Goal: Information Seeking & Learning: Learn about a topic

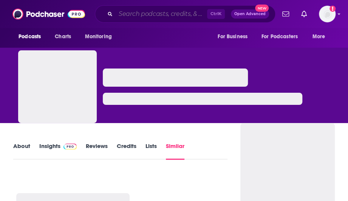
click at [138, 14] on input "Search podcasts, credits, & more..." at bounding box center [162, 14] width 92 height 12
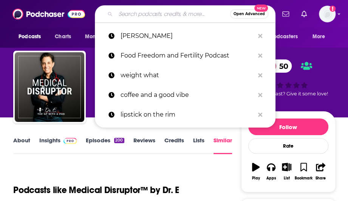
paste input "Inspired Living with Autoimmunity™"
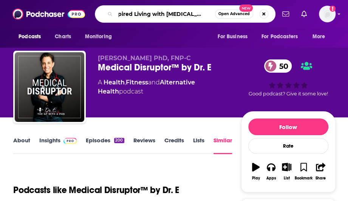
scroll to position [0, 3]
type input "Inspired Living with Autoimmunit"
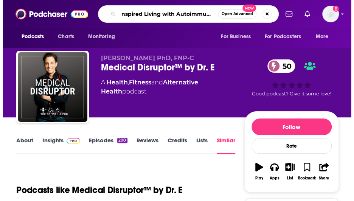
scroll to position [0, 0]
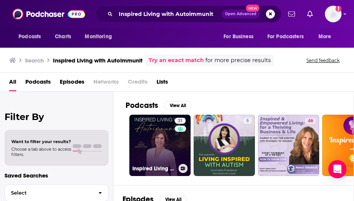
click at [153, 146] on link "31 Inspired Living with [MEDICAL_DATA]" at bounding box center [159, 145] width 61 height 61
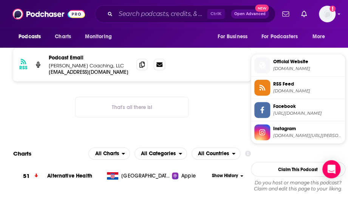
scroll to position [567, 0]
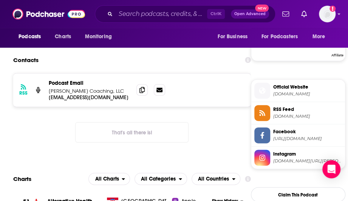
click at [296, 162] on span "Instagram instagram.com/julie.howton" at bounding box center [306, 157] width 72 height 15
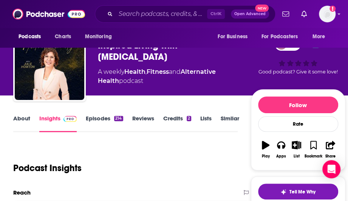
scroll to position [0, 0]
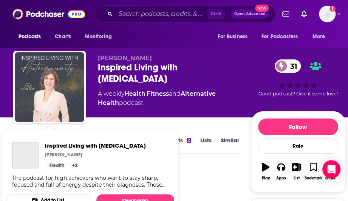
click at [57, 67] on img "Inspired Living with Autoimmunity" at bounding box center [50, 87] width 70 height 70
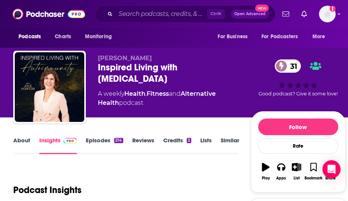
click at [144, 64] on div "Inspired Living with Autoimmunity 31" at bounding box center [174, 73] width 153 height 23
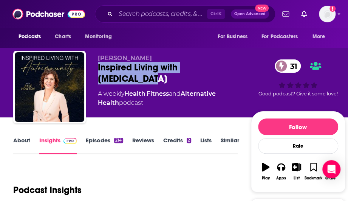
drag, startPoint x: 243, startPoint y: 67, endPoint x: 93, endPoint y: 67, distance: 149.8
click at [93, 67] on div "Julie Howton Inspired Living with Autoimmunity 31 A weekly Health , Fitness and…" at bounding box center [179, 89] width 332 height 76
copy h2 "Inspired Living with [MEDICAL_DATA]"
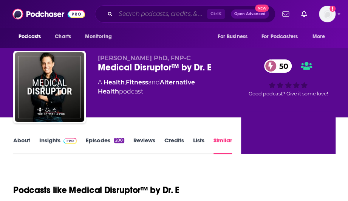
click at [158, 12] on input "Search podcasts, credits, & more..." at bounding box center [162, 14] width 92 height 12
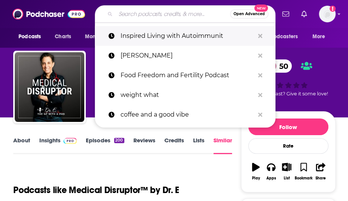
click at [161, 40] on p "Inspired Living with Autoimmunit" at bounding box center [188, 36] width 134 height 20
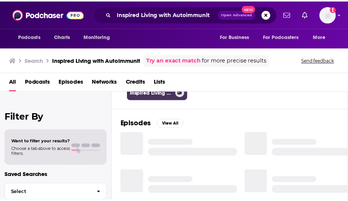
scroll to position [38, 0]
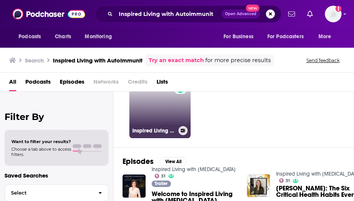
click at [153, 111] on link "31 Inspired Living with [MEDICAL_DATA]" at bounding box center [159, 107] width 61 height 61
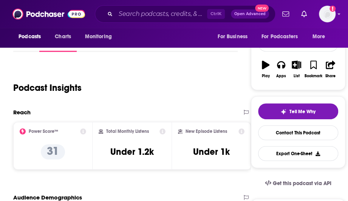
scroll to position [113, 0]
